Goal: Transaction & Acquisition: Purchase product/service

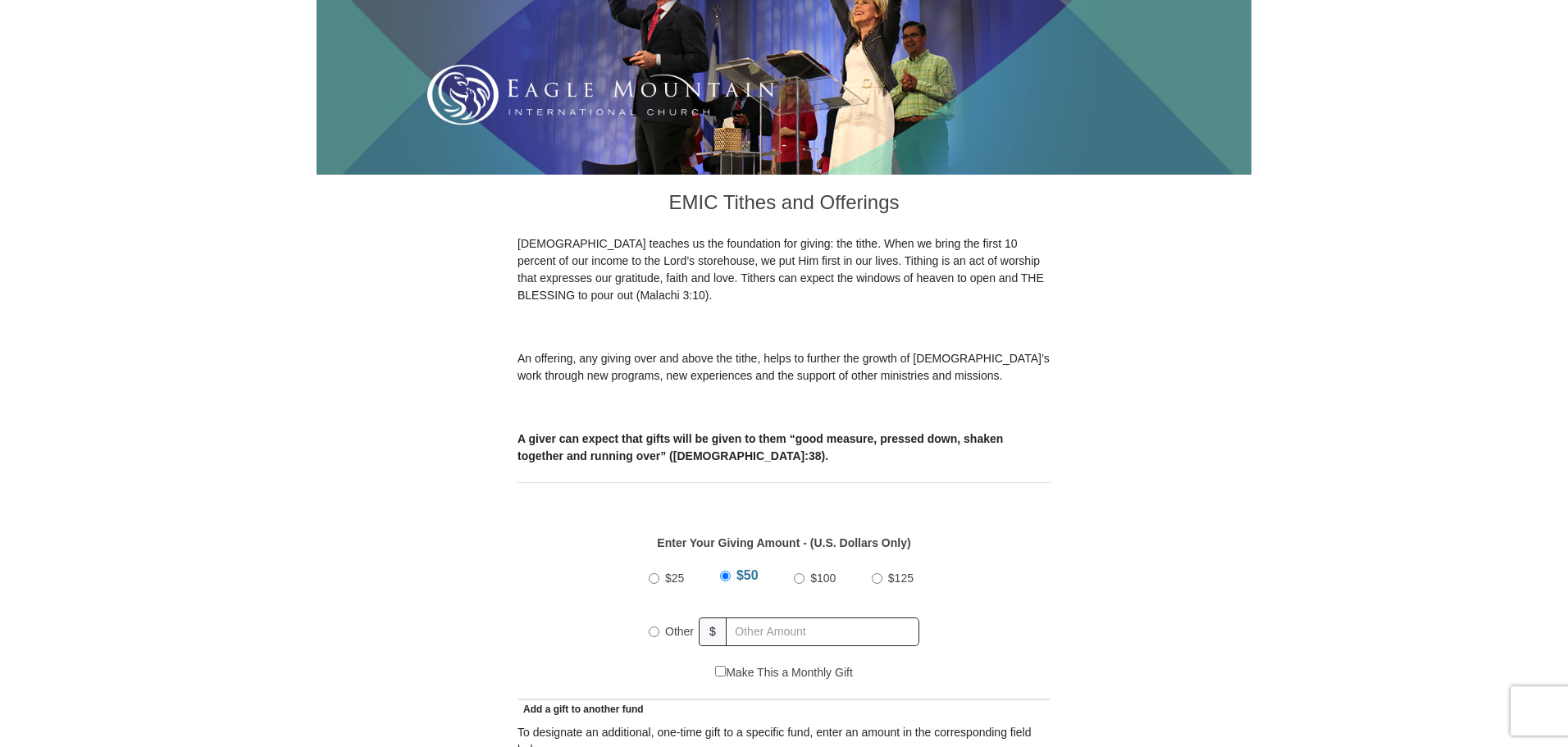
scroll to position [410, 0]
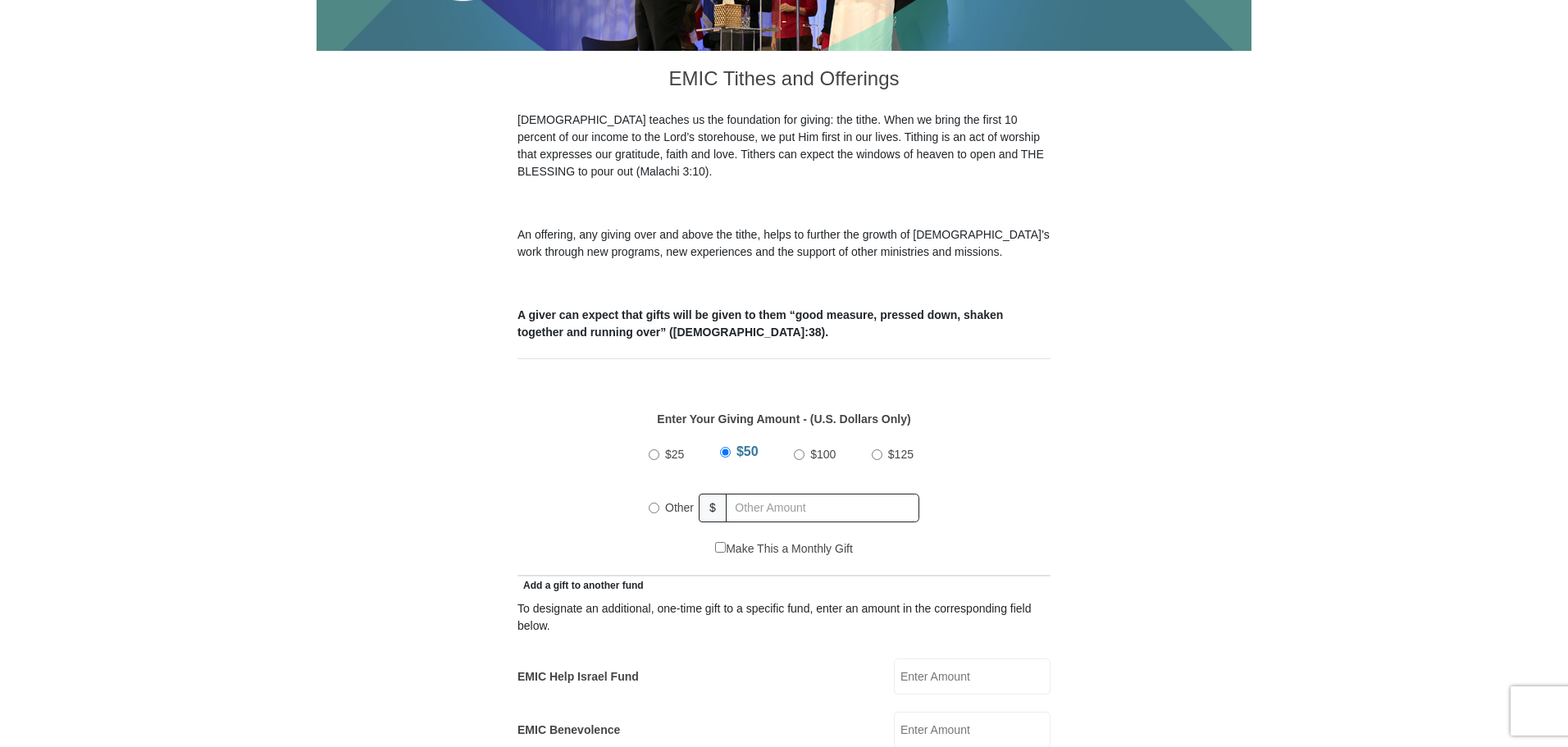
click at [802, 450] on input "$100" at bounding box center [799, 454] width 11 height 11
radio input "true"
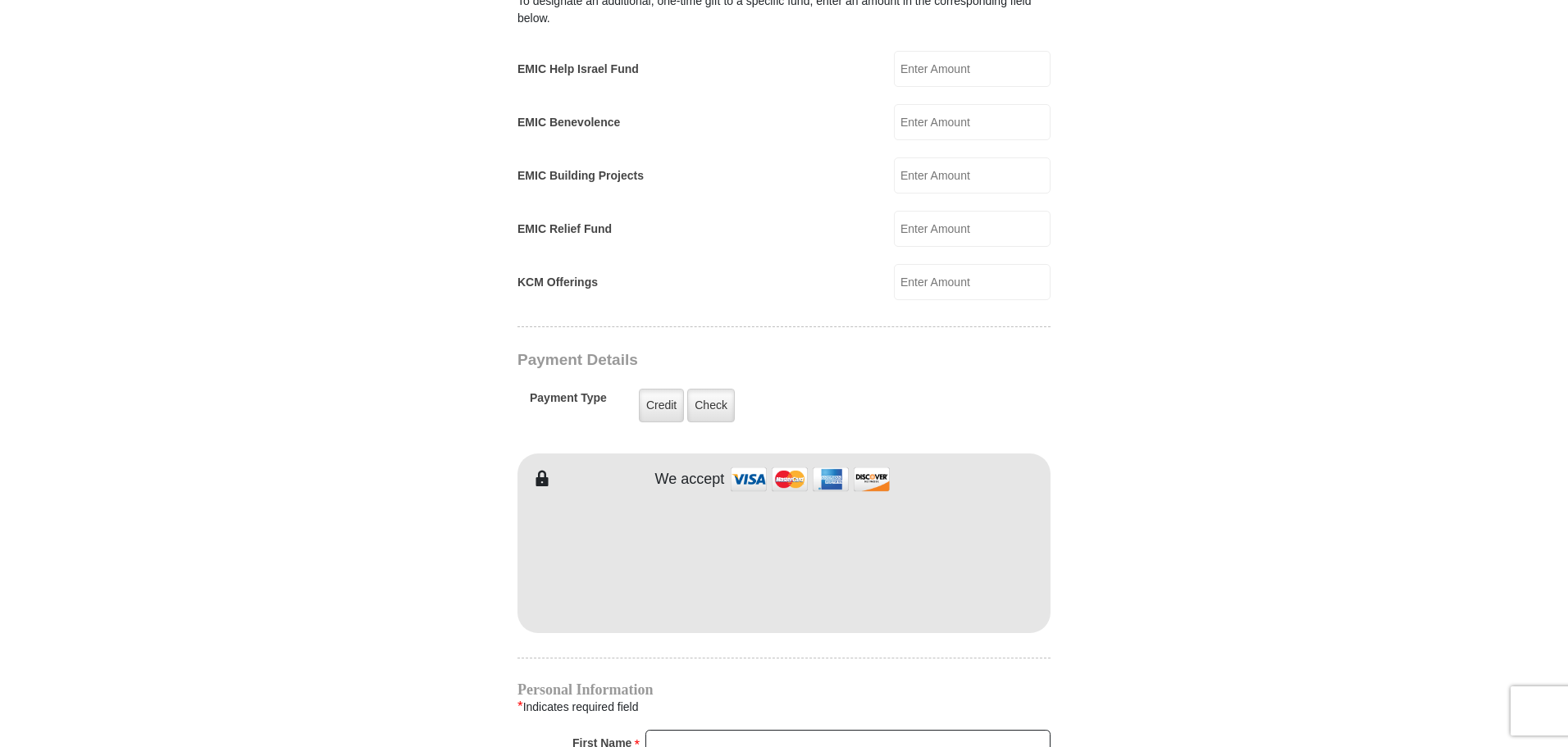
scroll to position [1067, 0]
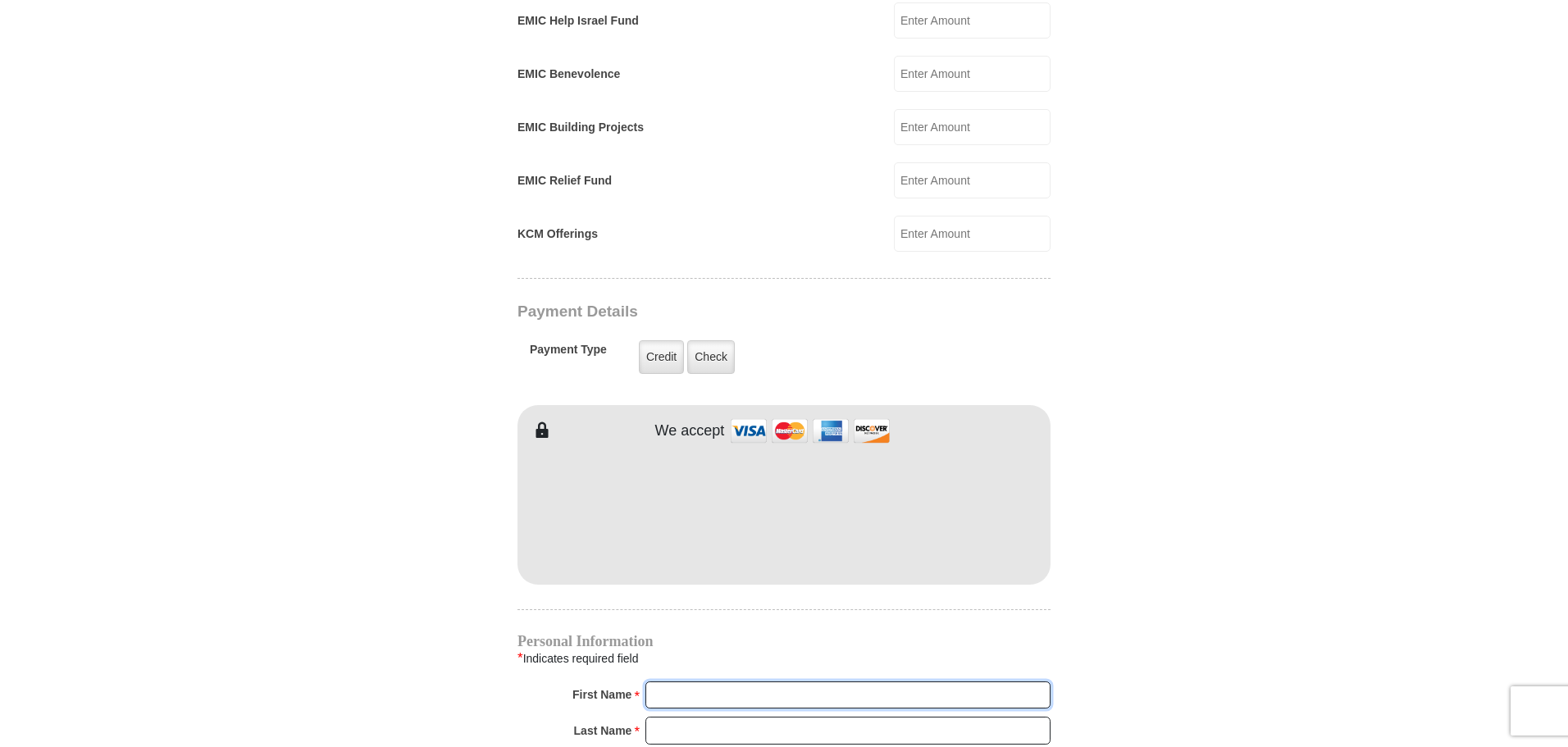
click at [706, 681] on input "First Name *" at bounding box center [847, 695] width 405 height 28
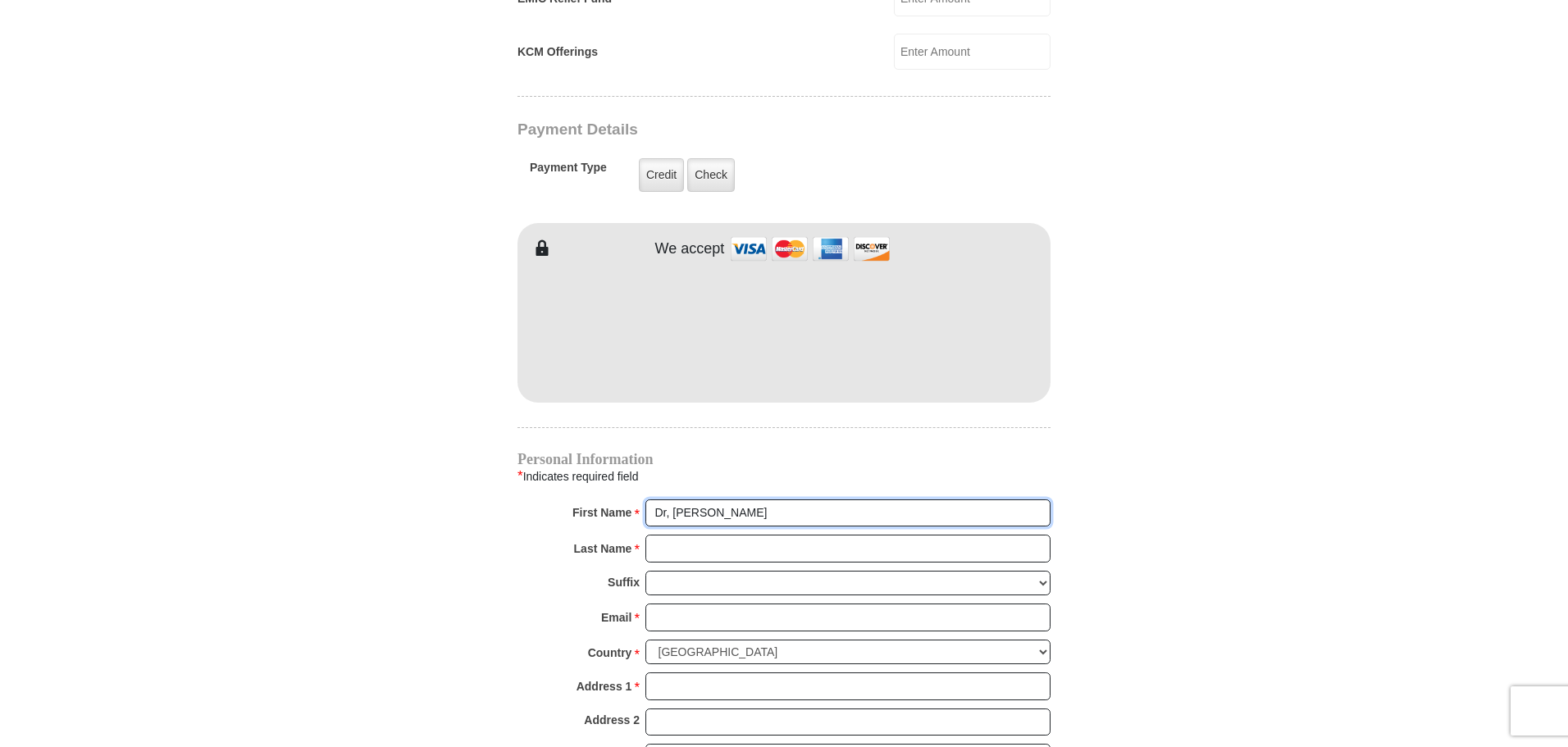
scroll to position [1312, 0]
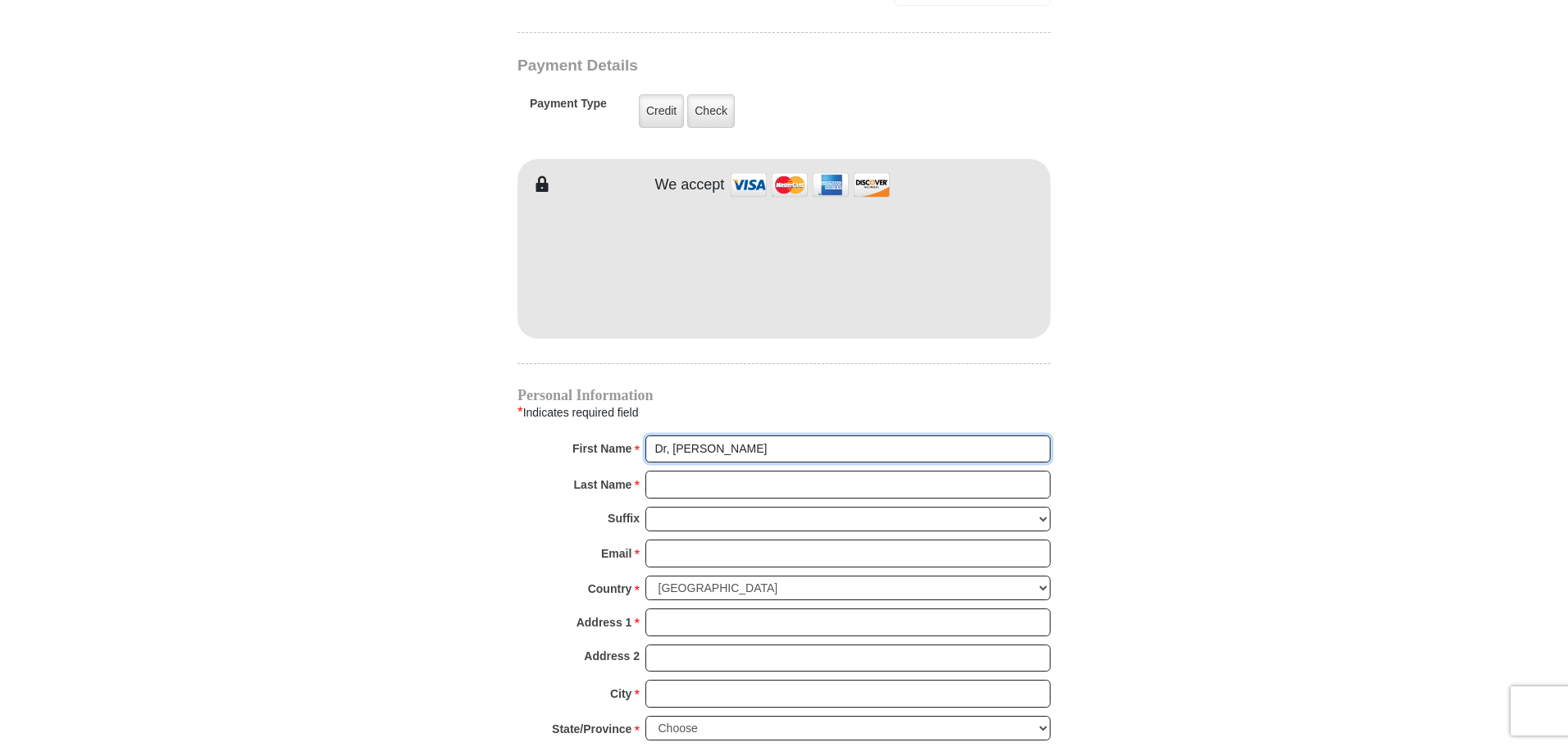
click at [672, 436] on input "Dr, Harriet G" at bounding box center [847, 450] width 405 height 28
type input "D"
type input "Harriet G"
type input "Croskey"
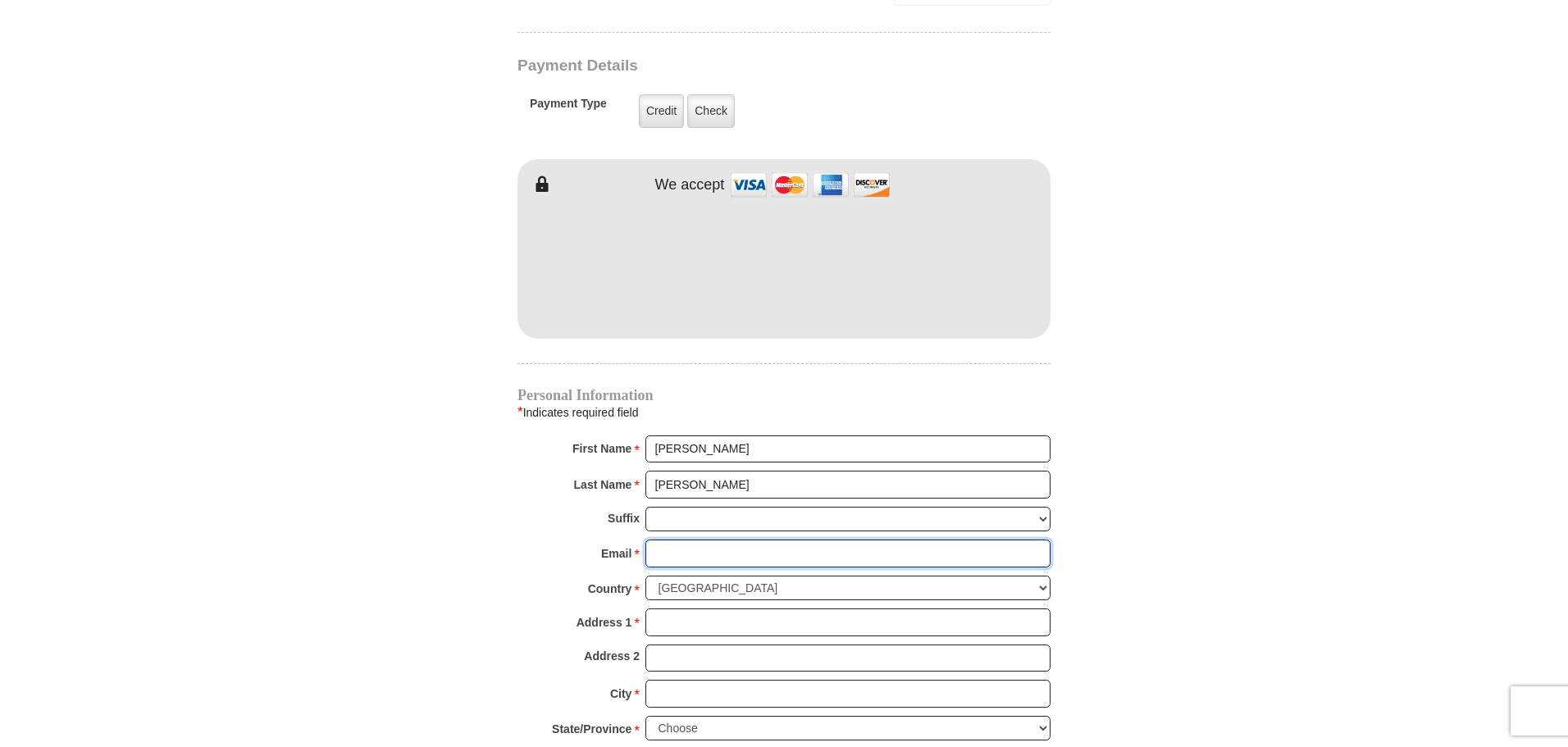
click at [678, 540] on input "Email *" at bounding box center [847, 554] width 405 height 28
type input "hcroskey@att.net"
click at [715, 609] on input "Address 1 *" at bounding box center [847, 623] width 405 height 28
type input "9613 Mariner Circle"
type input "Apt. 12205"
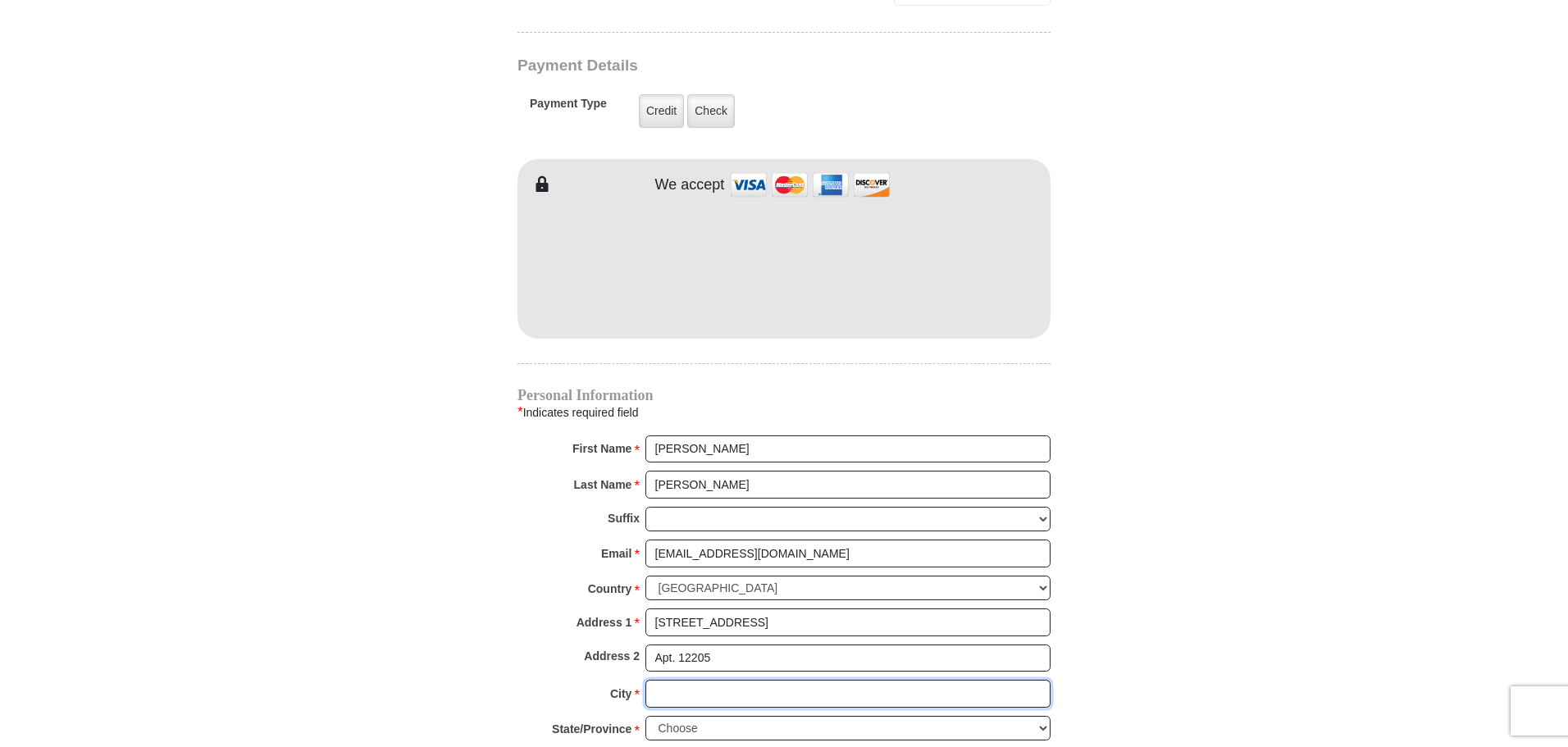
type input "Fort Worth"
select select "TX"
type input "76179"
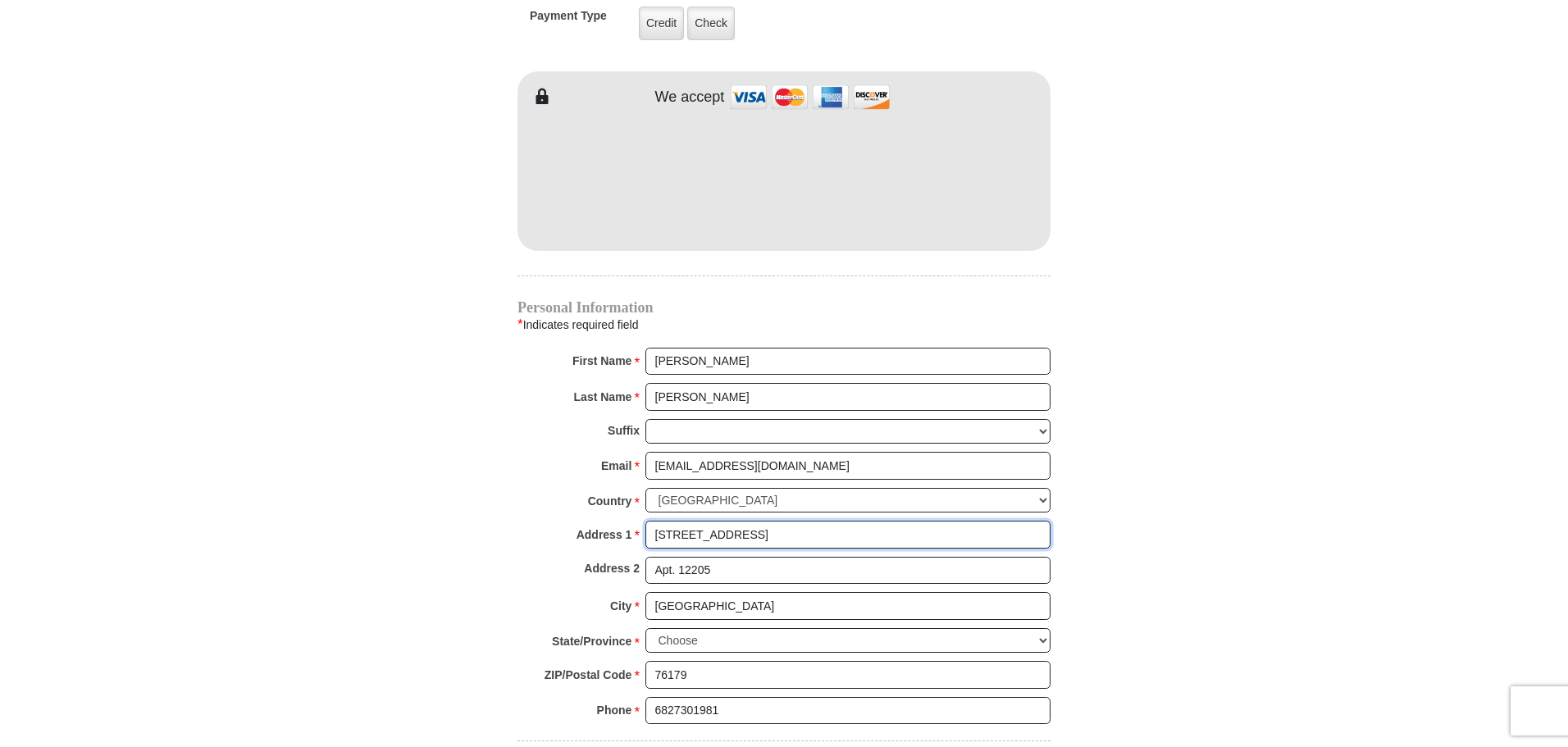
scroll to position [1477, 0]
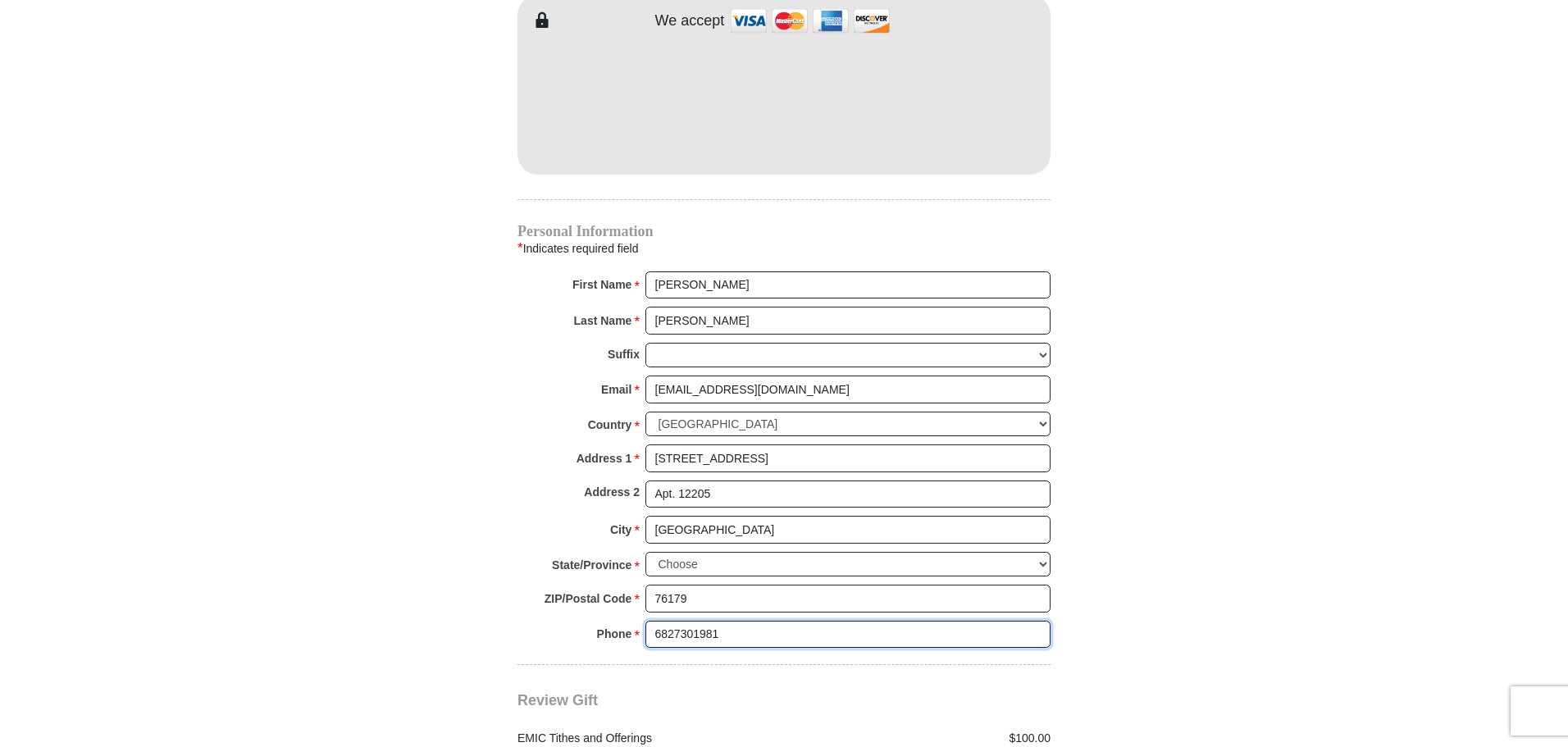
drag, startPoint x: 719, startPoint y: 617, endPoint x: 641, endPoint y: 612, distance: 78.2
click at [641, 621] on div "Phone * * 6827301981 Please enter Phone Number Please enter Phone" at bounding box center [784, 639] width 533 height 36
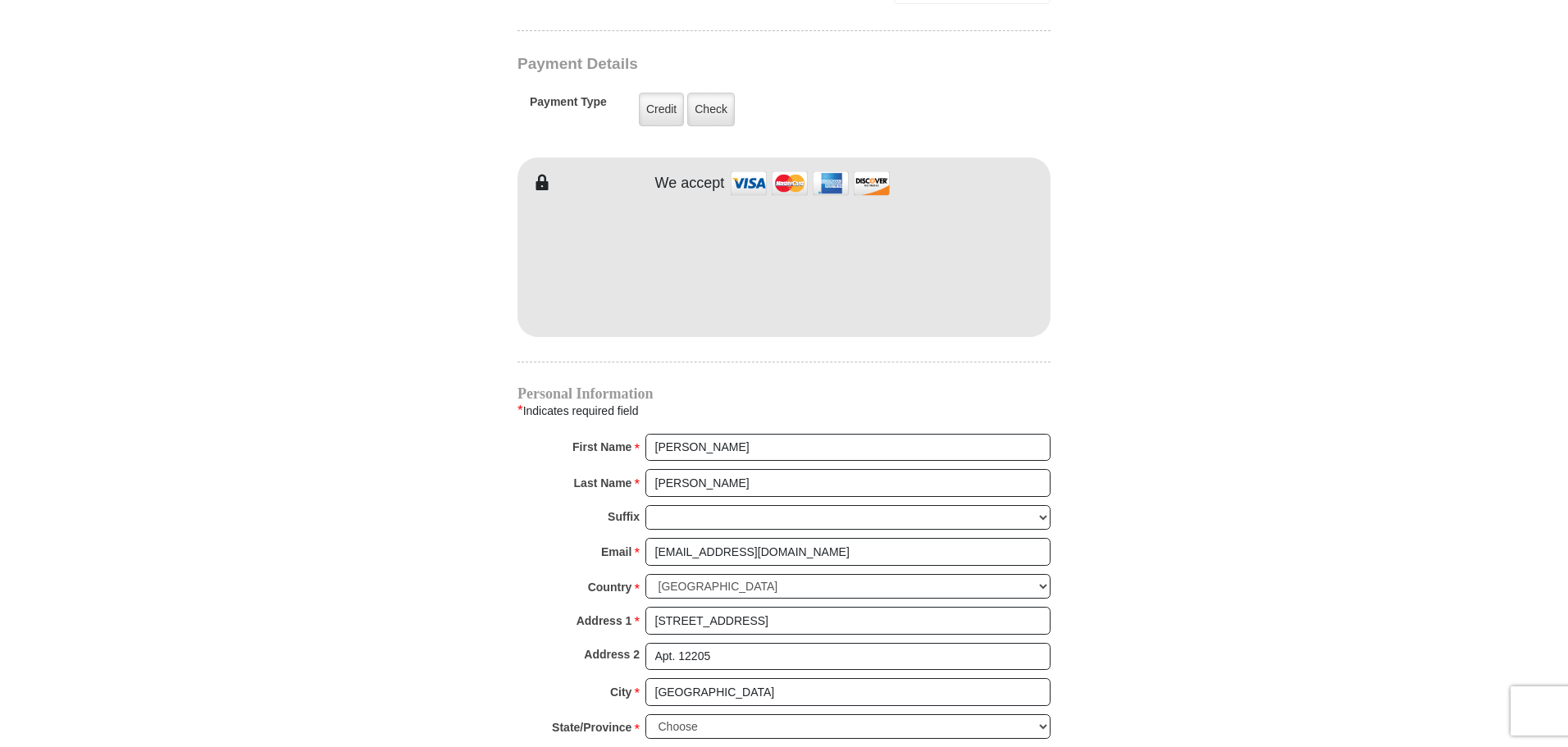
scroll to position [1312, 0]
type input "4149612549"
click at [665, 95] on label "Credit" at bounding box center [662, 111] width 45 height 34
click at [0, 0] on input "Credit" at bounding box center [0, 0] width 0 height 0
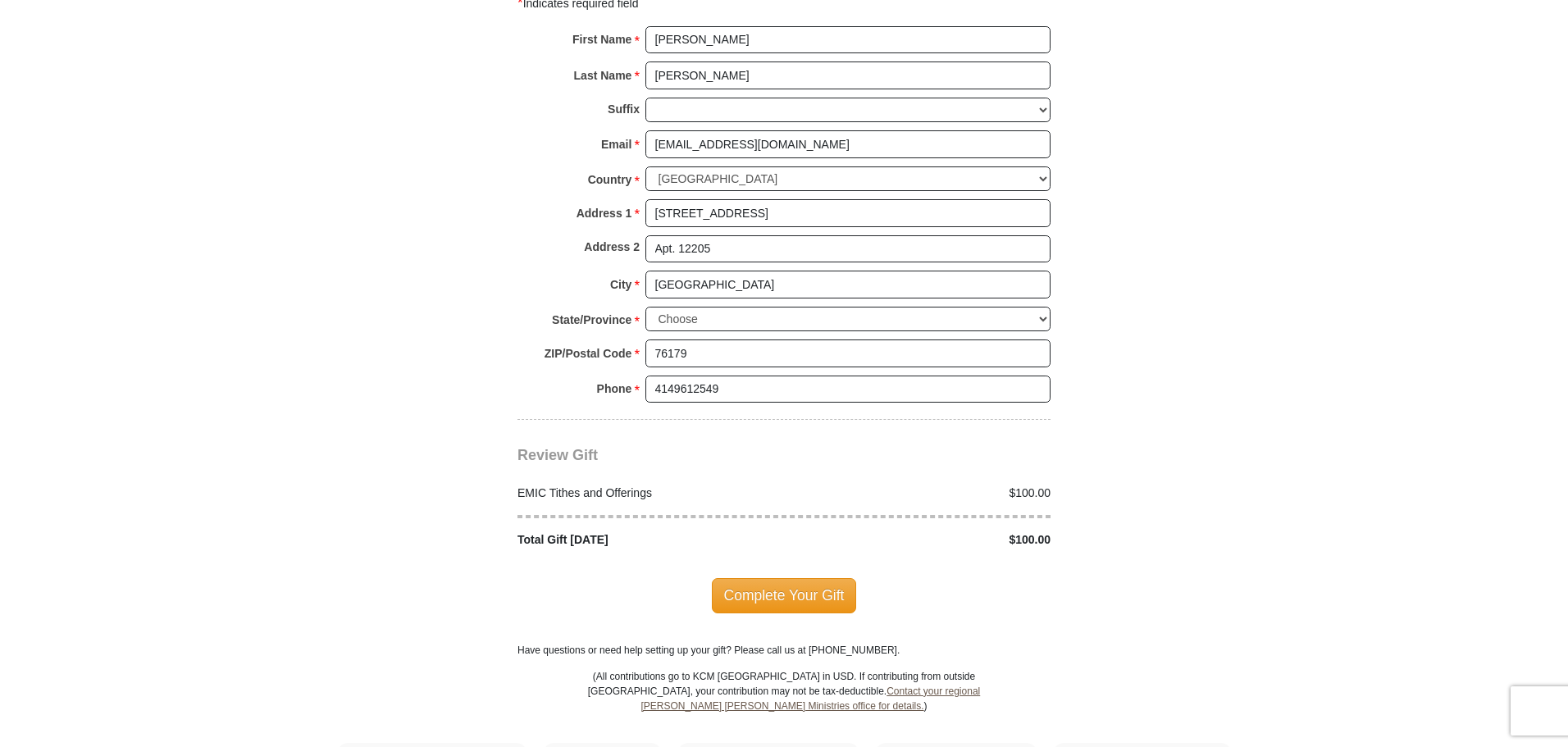
scroll to position [1722, 0]
click at [762, 582] on span "Complete Your Gift" at bounding box center [784, 595] width 145 height 35
